Goal: Find specific page/section: Find specific page/section

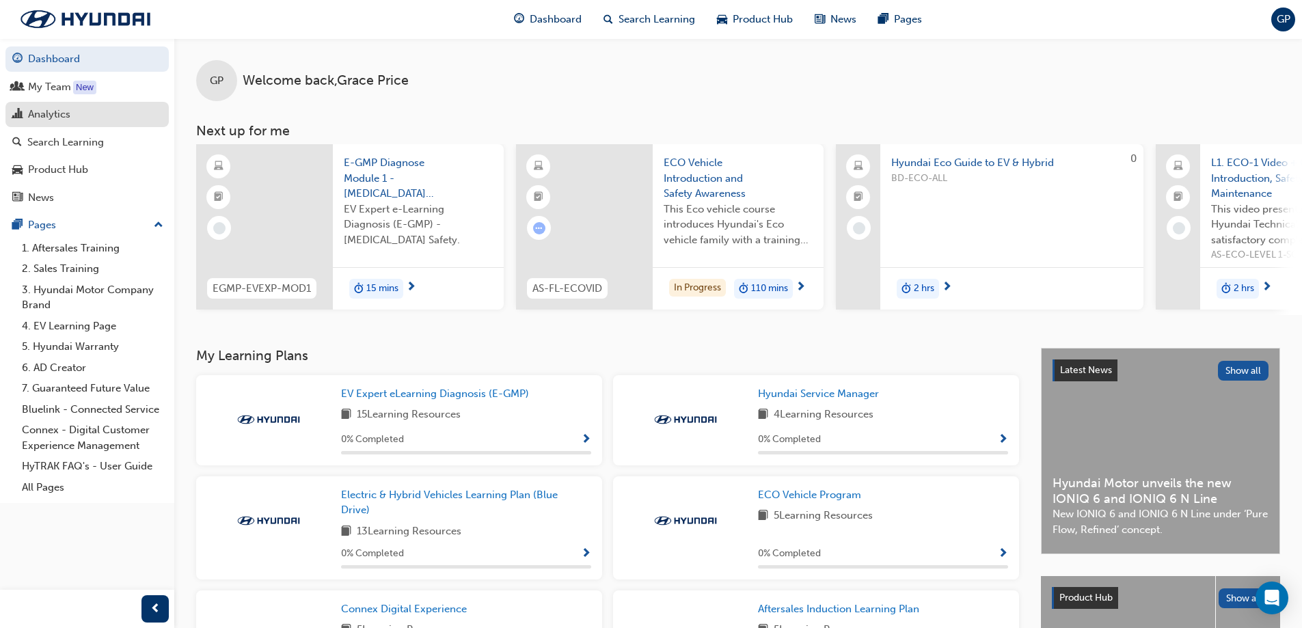
click at [71, 111] on div "Analytics" at bounding box center [87, 114] width 150 height 17
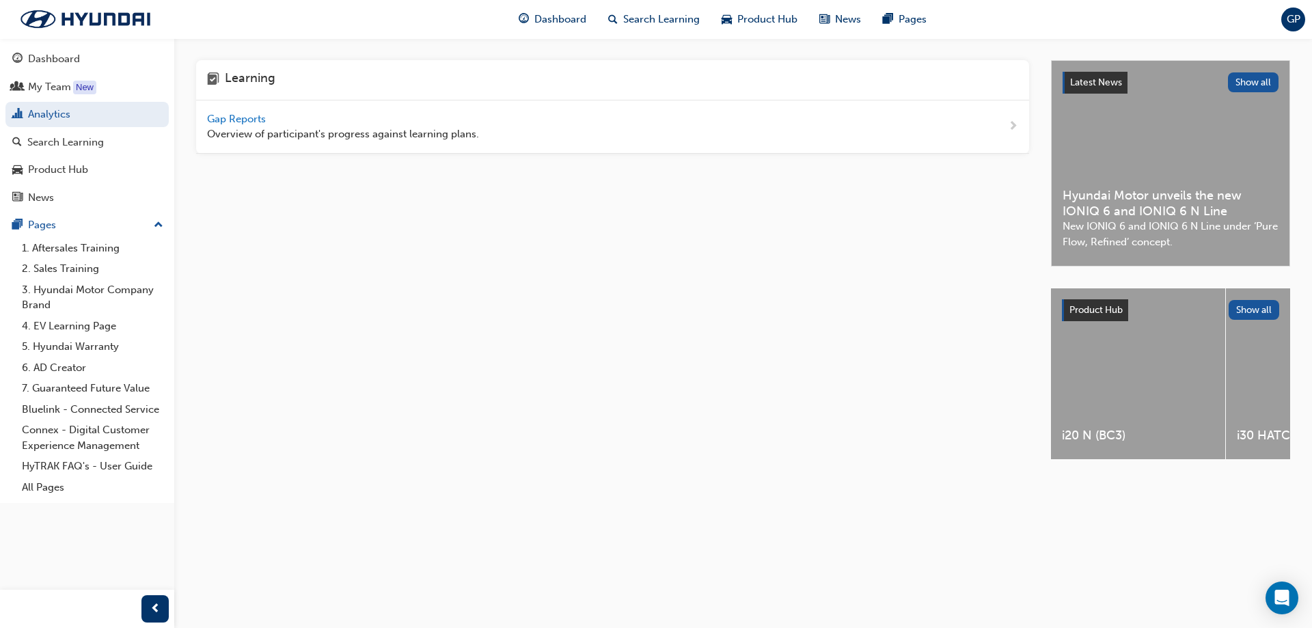
click at [254, 125] on div "Gap Reports Overview of participant's progress against learning plans." at bounding box center [343, 126] width 272 height 31
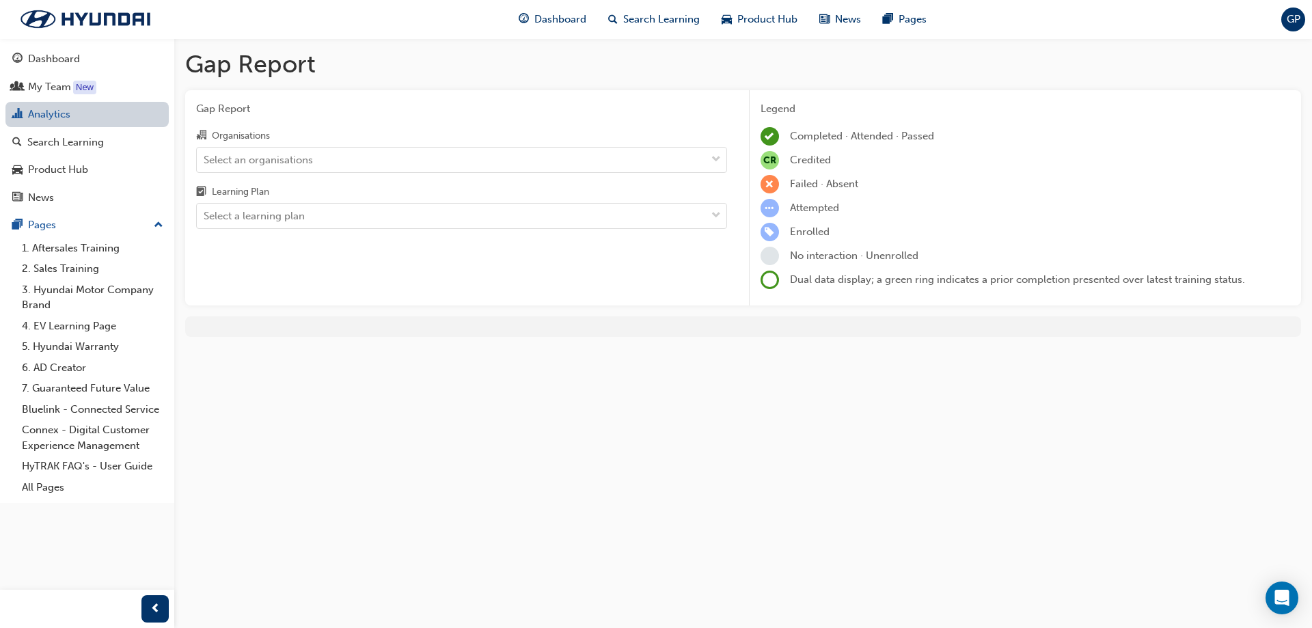
click at [45, 121] on link "Analytics" at bounding box center [86, 114] width 163 height 25
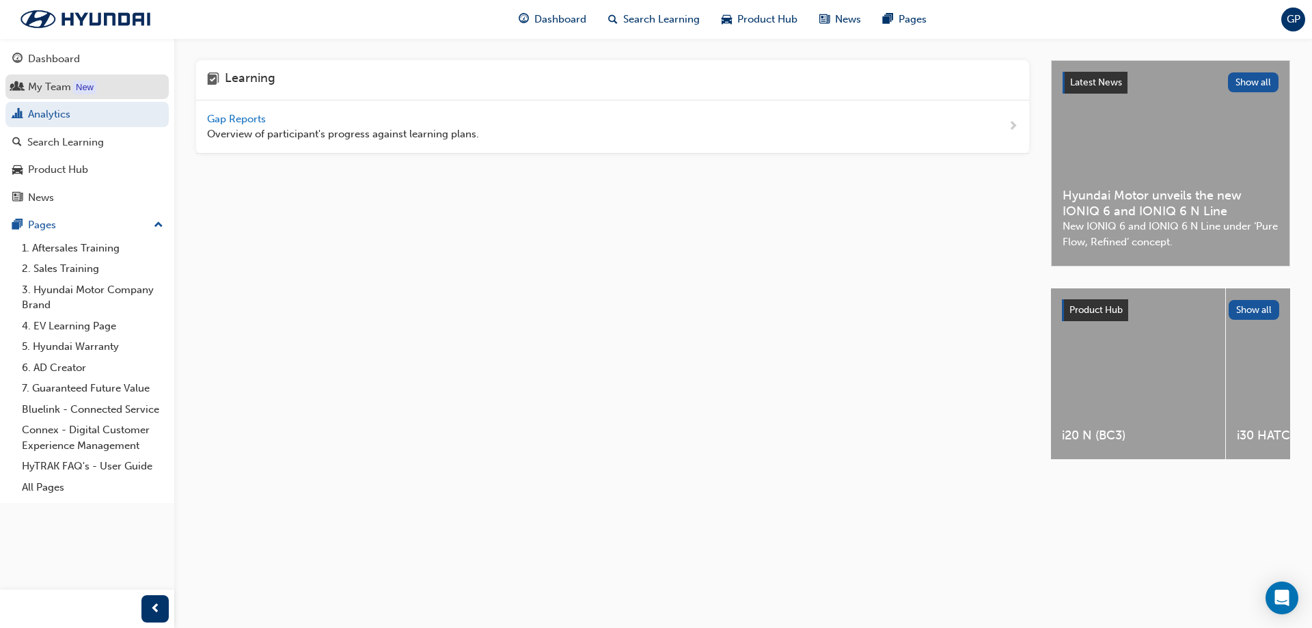
click at [88, 90] on div "New" at bounding box center [84, 88] width 23 height 14
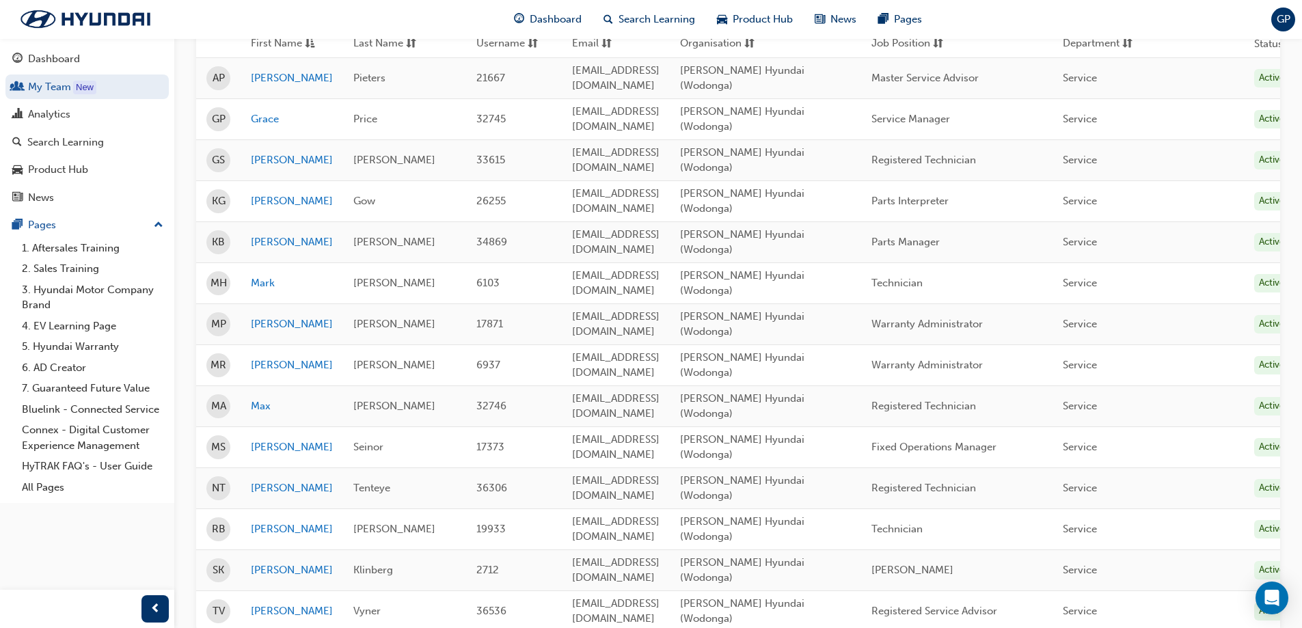
scroll to position [133, 0]
